Goal: Information Seeking & Learning: Learn about a topic

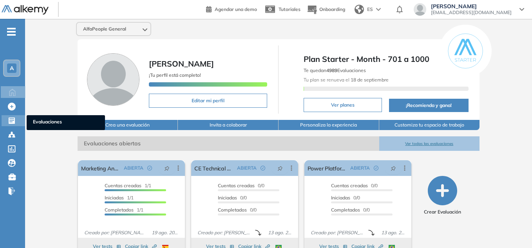
click at [15, 122] on icon at bounding box center [12, 121] width 6 height 6
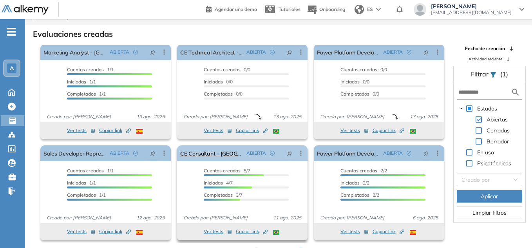
scroll to position [19, 0]
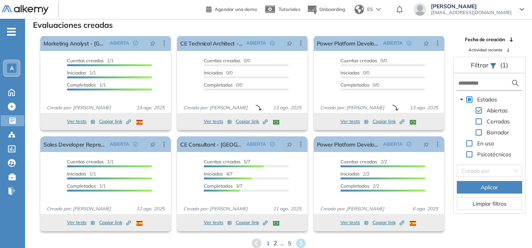
click at [274, 244] on span "2" at bounding box center [275, 243] width 4 height 9
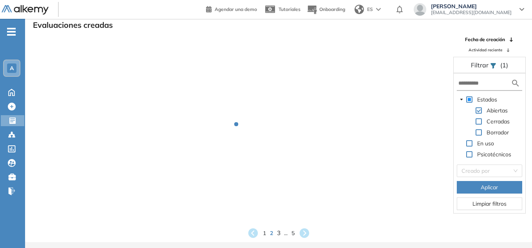
scroll to position [0, 0]
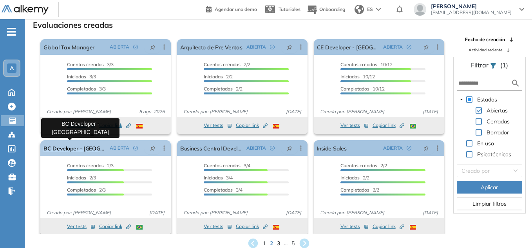
click at [84, 149] on link "BC Developer - [GEOGRAPHIC_DATA]" at bounding box center [75, 148] width 63 height 16
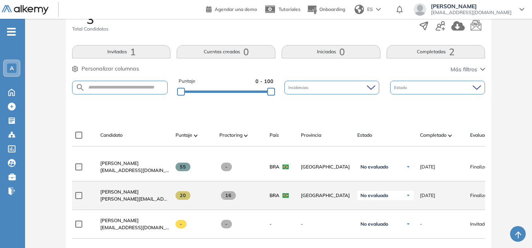
scroll to position [163, 0]
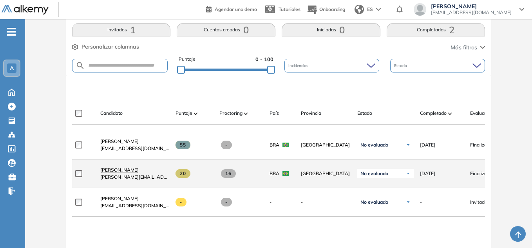
click at [116, 173] on span "[PERSON_NAME]" at bounding box center [119, 170] width 38 height 6
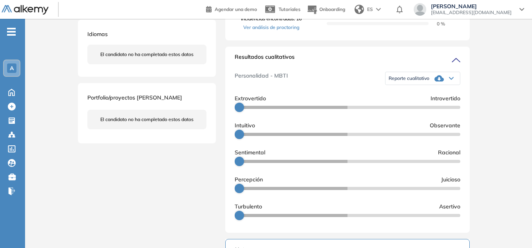
scroll to position [235, 0]
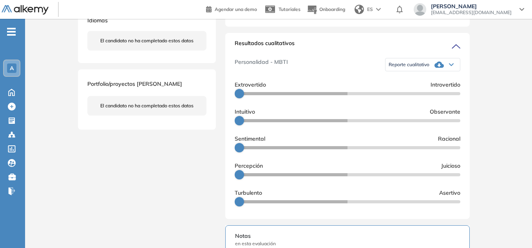
click at [428, 68] on span "Reporte cualitativo" at bounding box center [409, 65] width 41 height 6
click at [417, 93] on li "Reporte sin Afinidad AI" at bounding box center [412, 89] width 46 height 8
click at [427, 68] on span "Reporte cualitativo" at bounding box center [409, 65] width 41 height 6
click at [417, 93] on li "Reporte sin Afinidad AI" at bounding box center [412, 89] width 46 height 8
click at [454, 71] on div "Reporte cualitativo" at bounding box center [423, 65] width 74 height 16
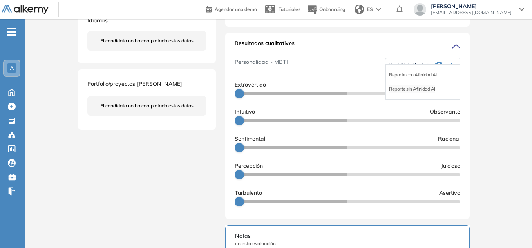
click at [428, 93] on li "Reporte sin Afinidad AI" at bounding box center [412, 89] width 46 height 8
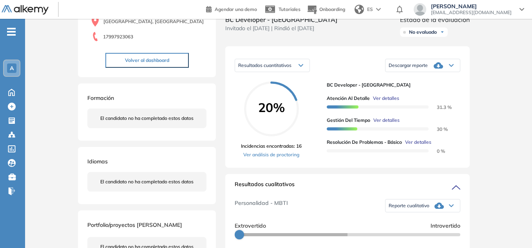
scroll to position [67, 0]
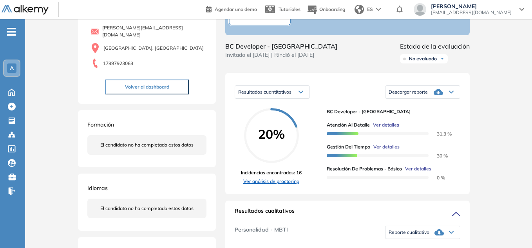
click at [279, 185] on link "Ver análisis de proctoring" at bounding box center [271, 181] width 61 height 7
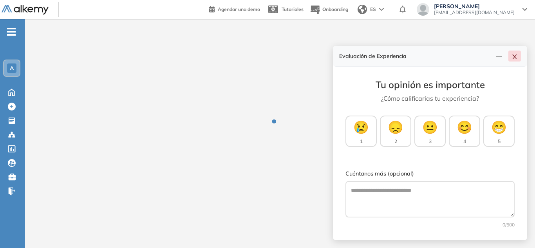
click at [515, 56] on icon "close" at bounding box center [515, 56] width 4 height 5
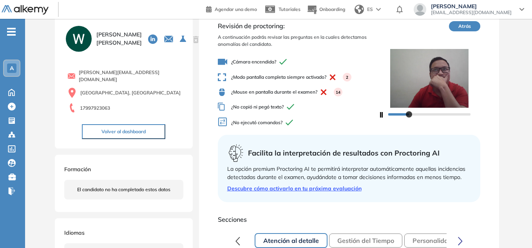
scroll to position [39, 0]
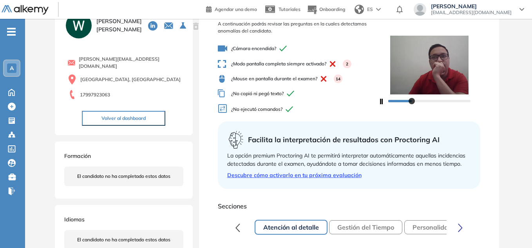
drag, startPoint x: 406, startPoint y: 11, endPoint x: 403, endPoint y: 14, distance: 4.2
click at [373, 11] on span "ES" at bounding box center [370, 9] width 6 height 7
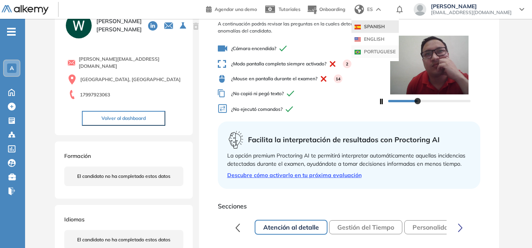
click at [399, 48] on li "PORTUGUESE" at bounding box center [375, 51] width 47 height 13
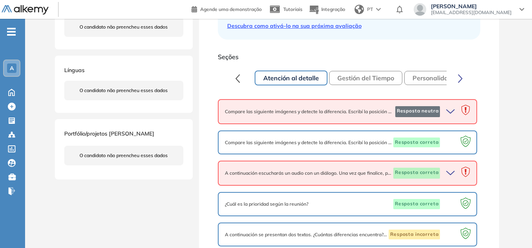
scroll to position [196, 0]
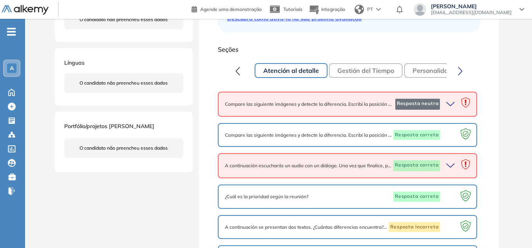
click at [379, 72] on button "Gestión del Tiempo" at bounding box center [365, 71] width 73 height 14
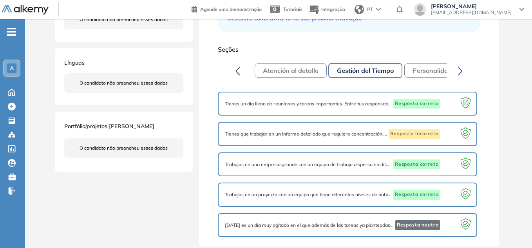
click at [461, 73] on icon "button" at bounding box center [460, 71] width 5 height 9
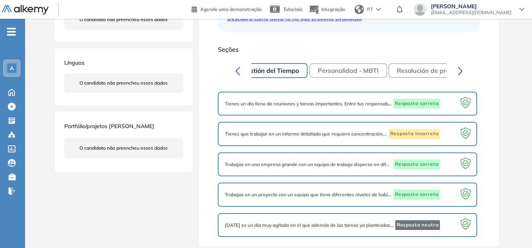
scroll to position [0, 98]
click at [348, 73] on button "Personalidad - MBTI" at bounding box center [346, 71] width 78 height 14
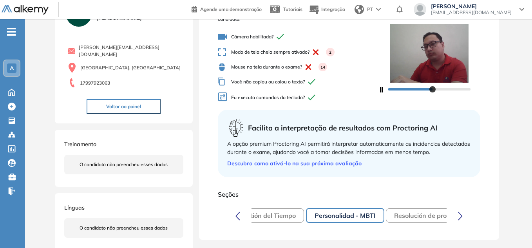
scroll to position [119, 0]
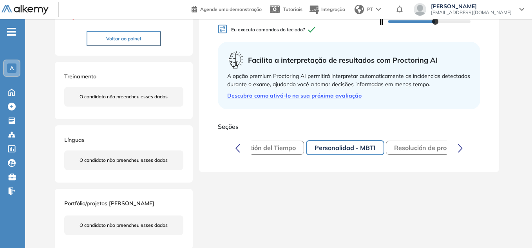
click at [412, 148] on button "Resolución de problemas - Básico" at bounding box center [444, 148] width 116 height 14
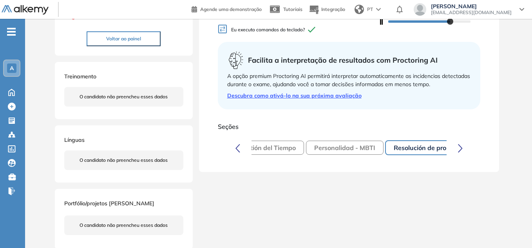
click at [240, 148] on icon "button" at bounding box center [238, 148] width 5 height 9
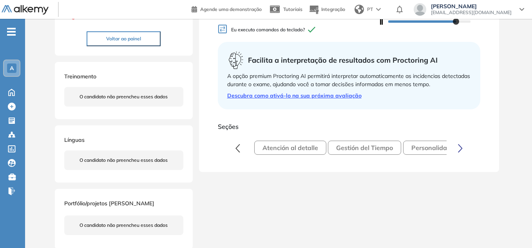
click at [412, 146] on button "Personalidad - MBTI" at bounding box center [442, 148] width 78 height 14
click at [419, 148] on button "Personalidad - MBTI" at bounding box center [442, 147] width 78 height 15
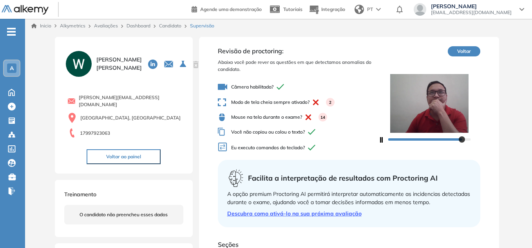
scroll to position [0, 0]
